Goal: Communication & Community: Answer question/provide support

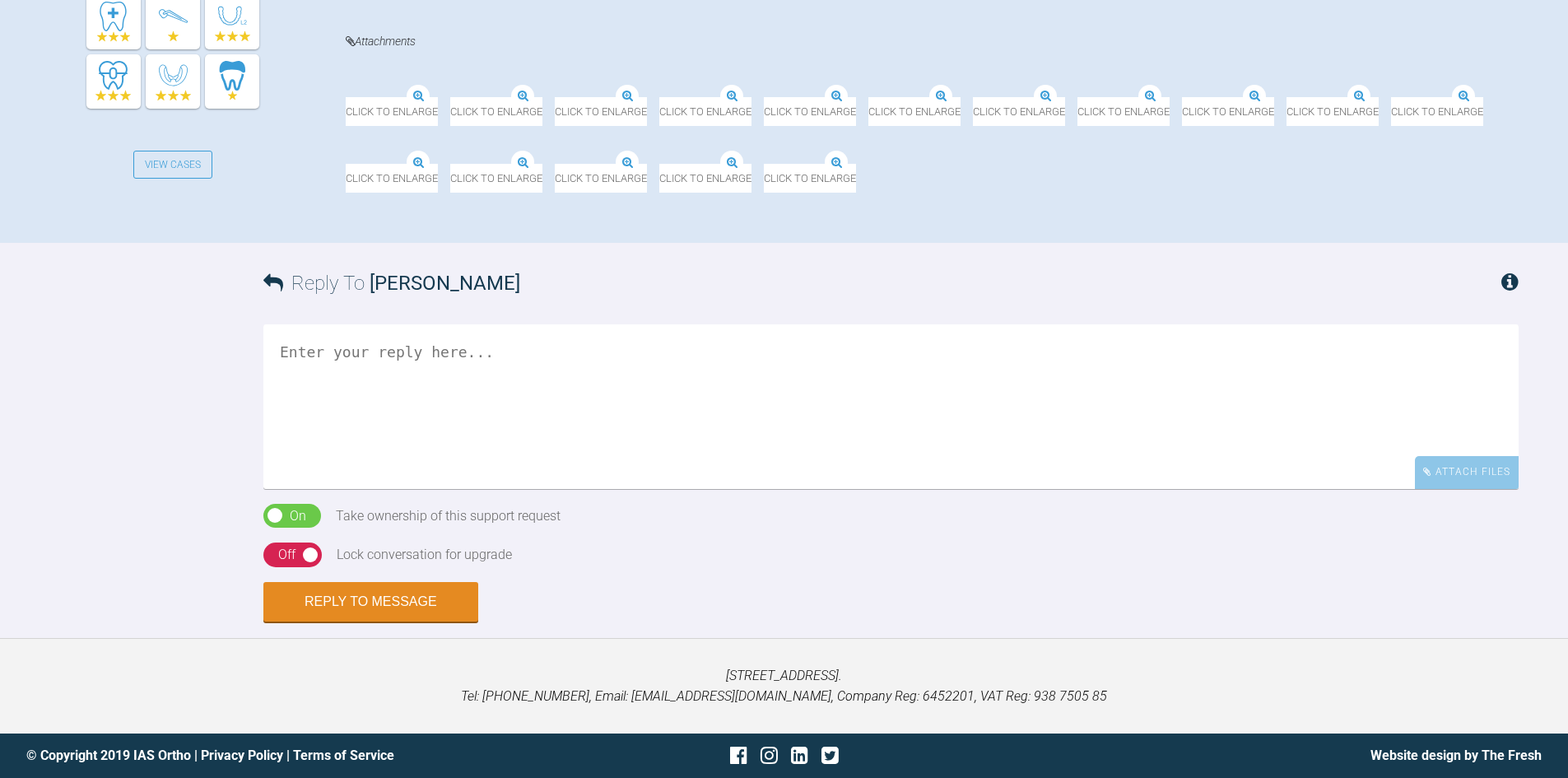
scroll to position [988, 0]
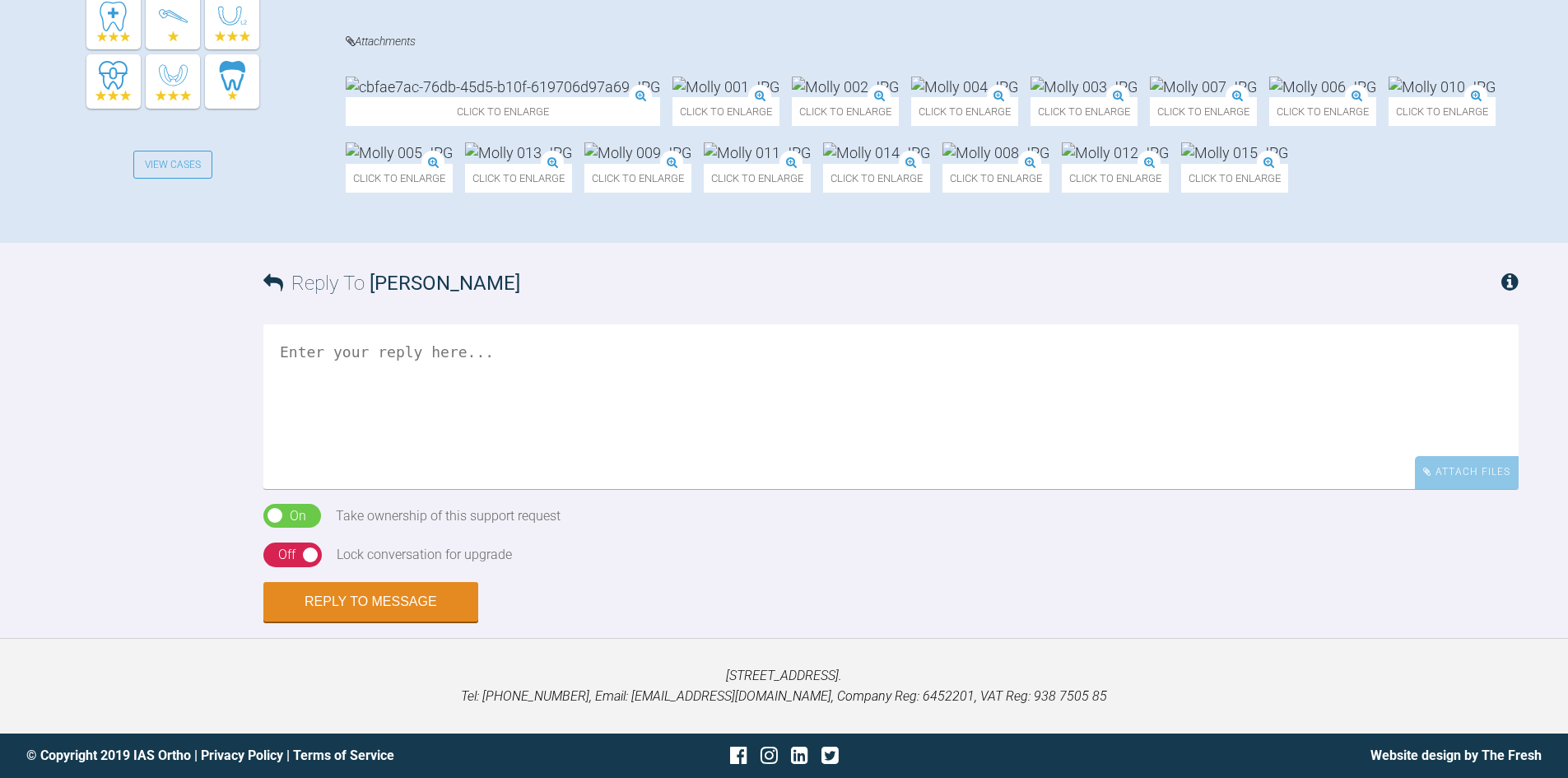
click at [598, 488] on textarea at bounding box center [891, 407] width 1255 height 165
type textarea "Whats her OJ?"
click at [286, 566] on div "Off" at bounding box center [286, 555] width 17 height 22
click at [301, 623] on button "Reply to Message" at bounding box center [371, 603] width 215 height 39
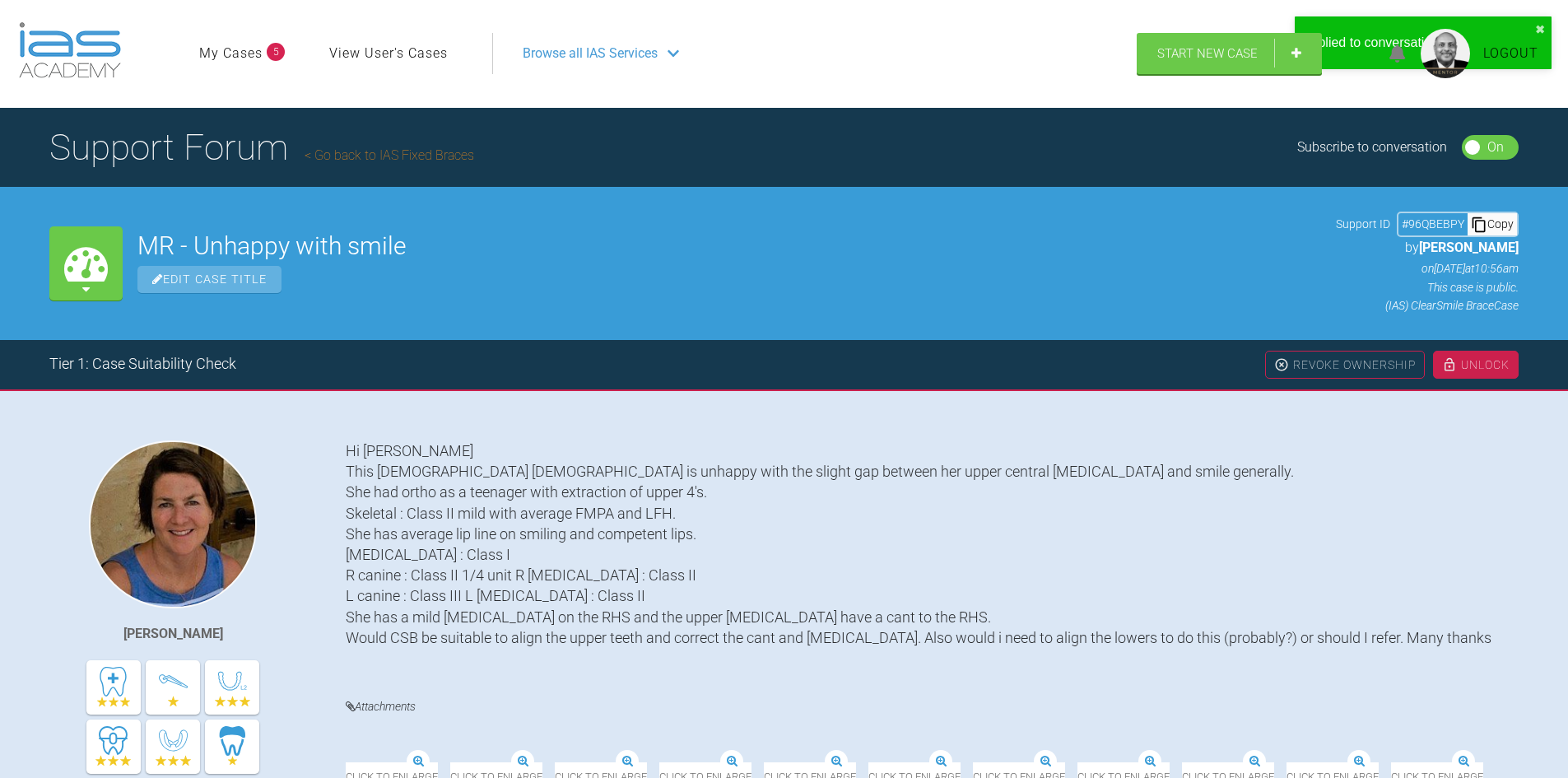
scroll to position [0, 0]
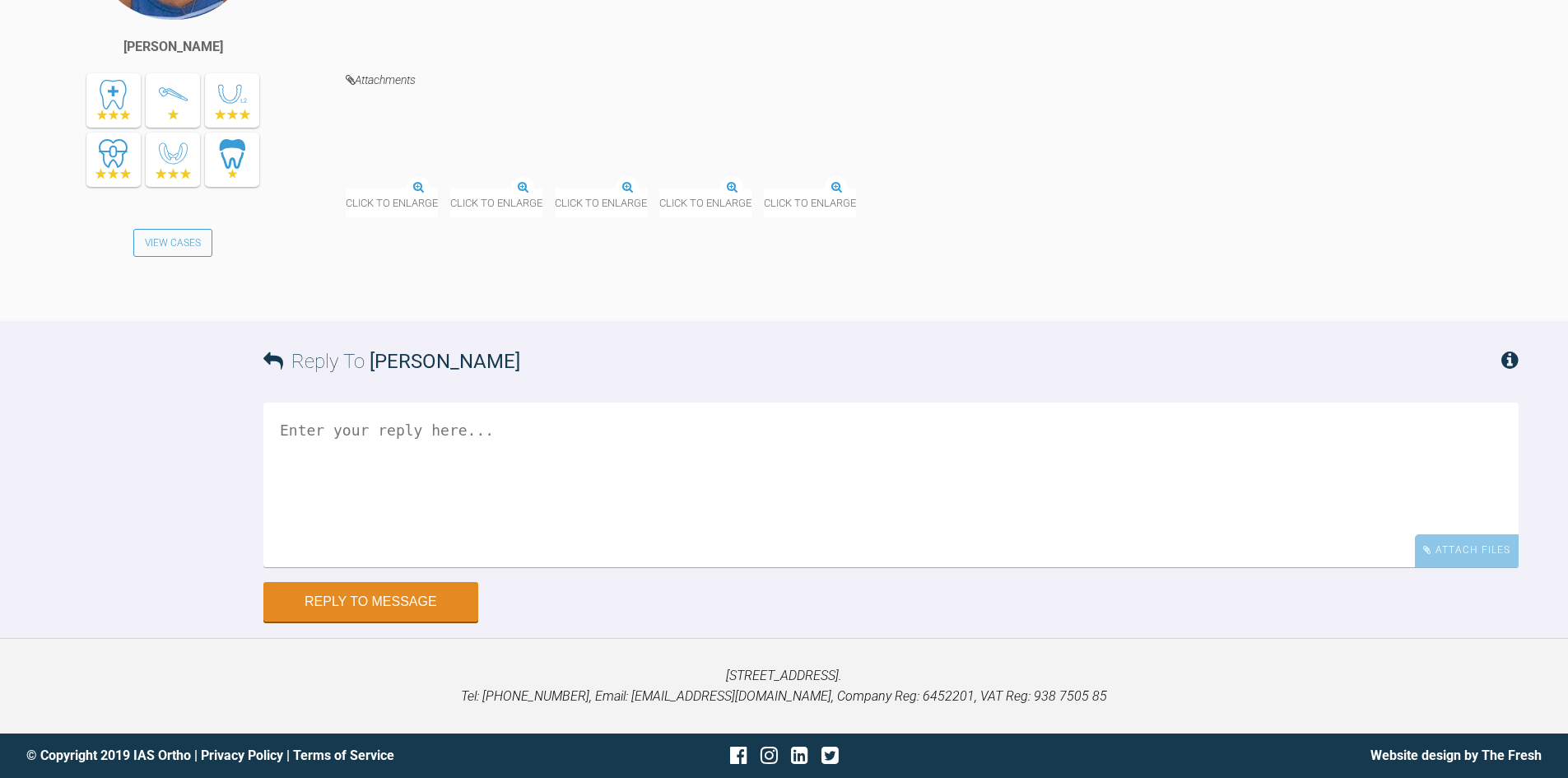
scroll to position [6661, 0]
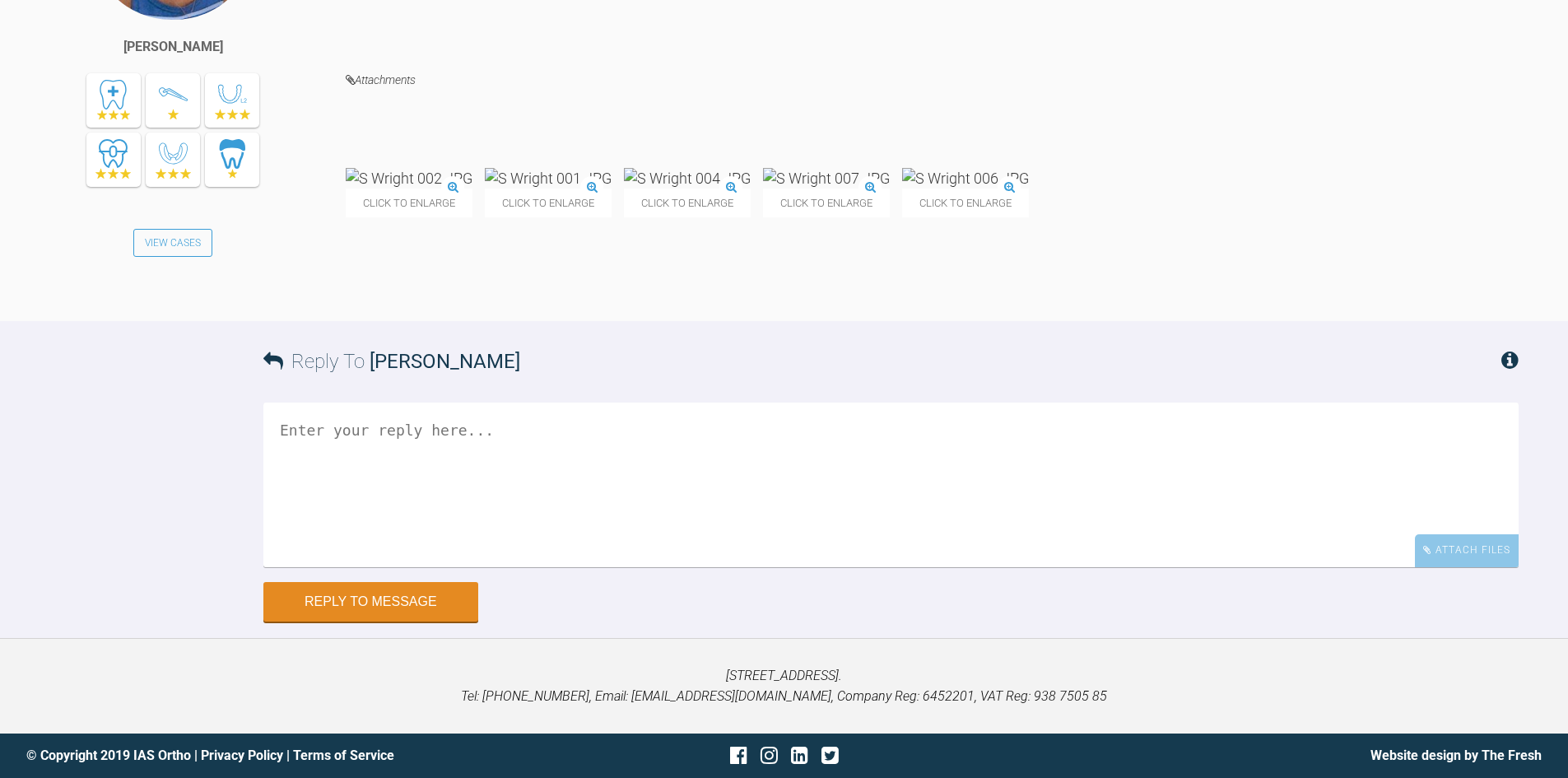
click at [602, 567] on textarea at bounding box center [891, 485] width 1255 height 165
type textarea "Y"
click at [441, 188] on img at bounding box center [409, 177] width 126 height 21
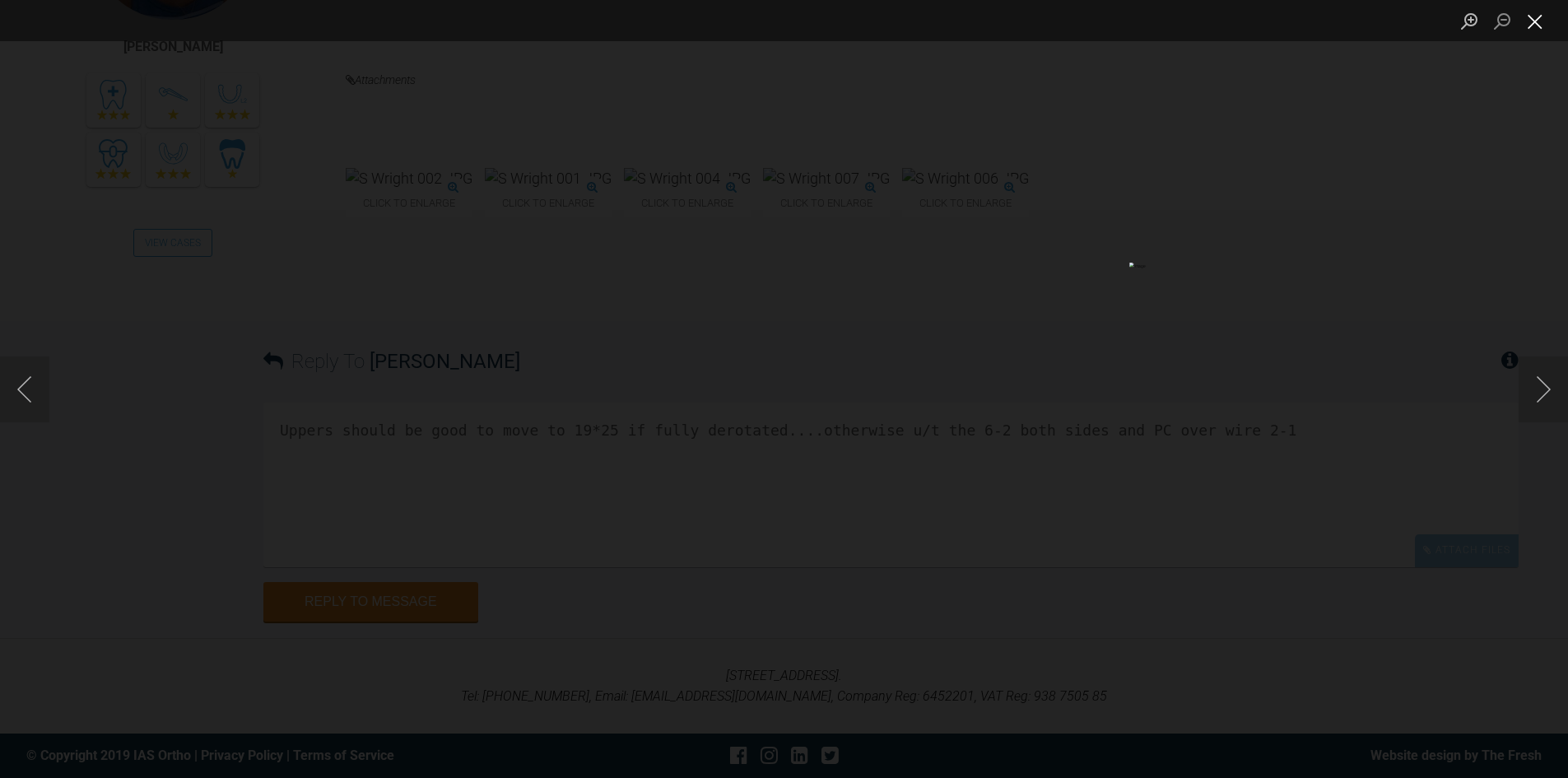
click at [1534, 14] on button "Close lightbox" at bounding box center [1535, 21] width 33 height 29
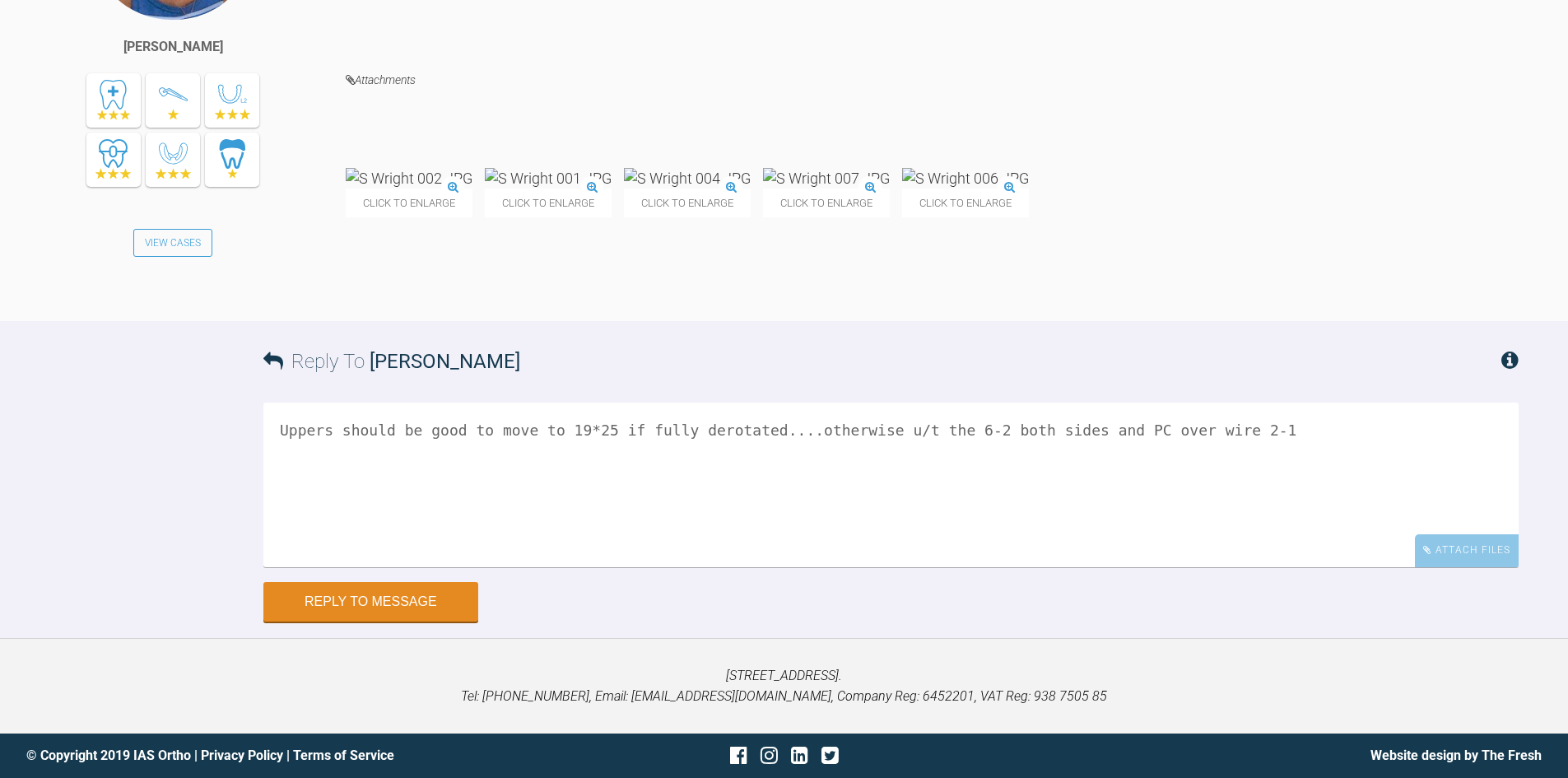
click at [1254, 567] on textarea "Uppers should be good to move to 19*25 if fully derotated....otherwise u/t the …" at bounding box center [891, 485] width 1255 height 165
type textarea "Uppers should be good to move to 19*25 if fully derotated....otherwise u/t the …"
click at [399, 623] on button "Reply to Message" at bounding box center [371, 603] width 215 height 39
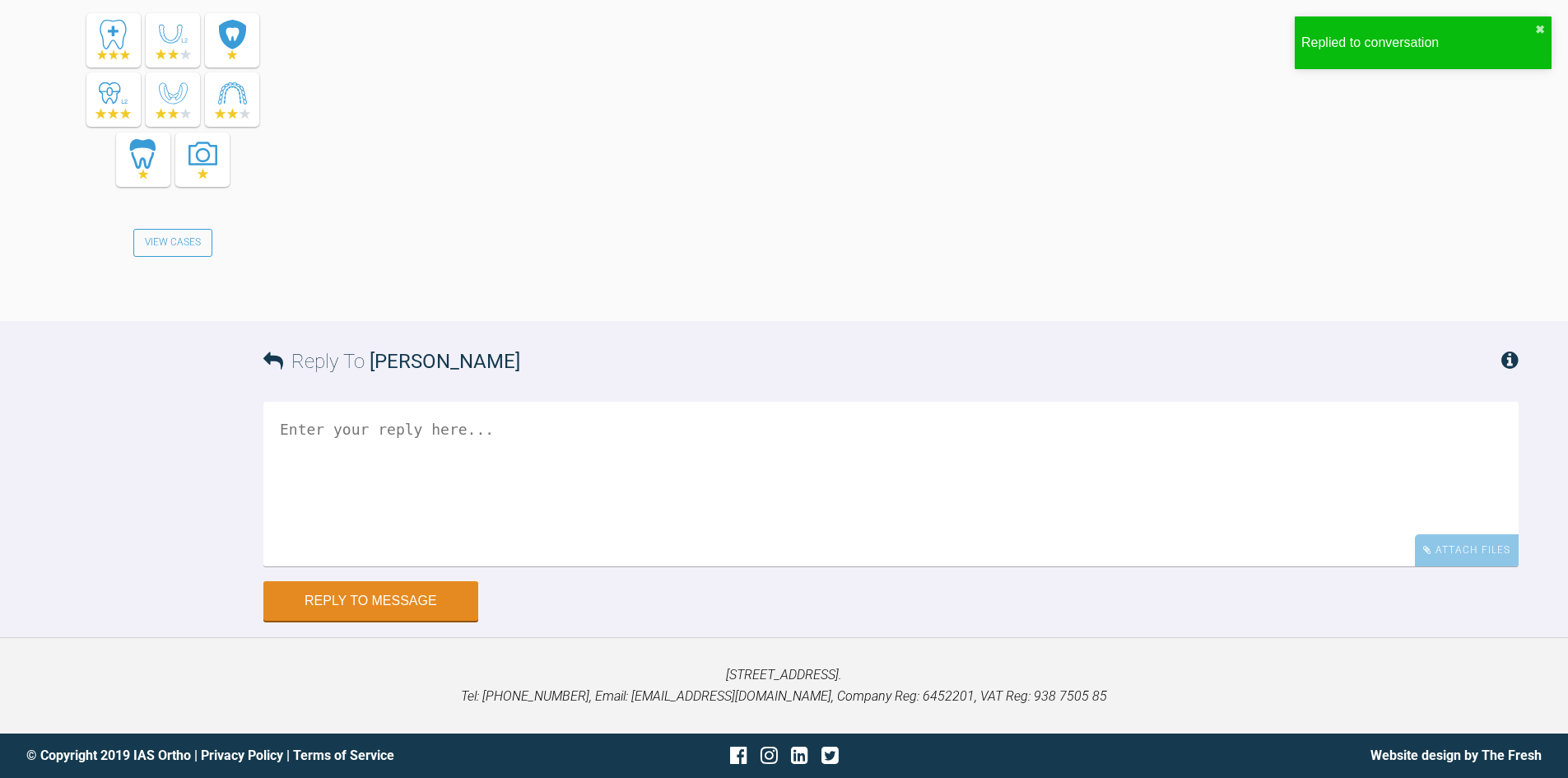
scroll to position [7441, 0]
